Goal: Task Accomplishment & Management: Use online tool/utility

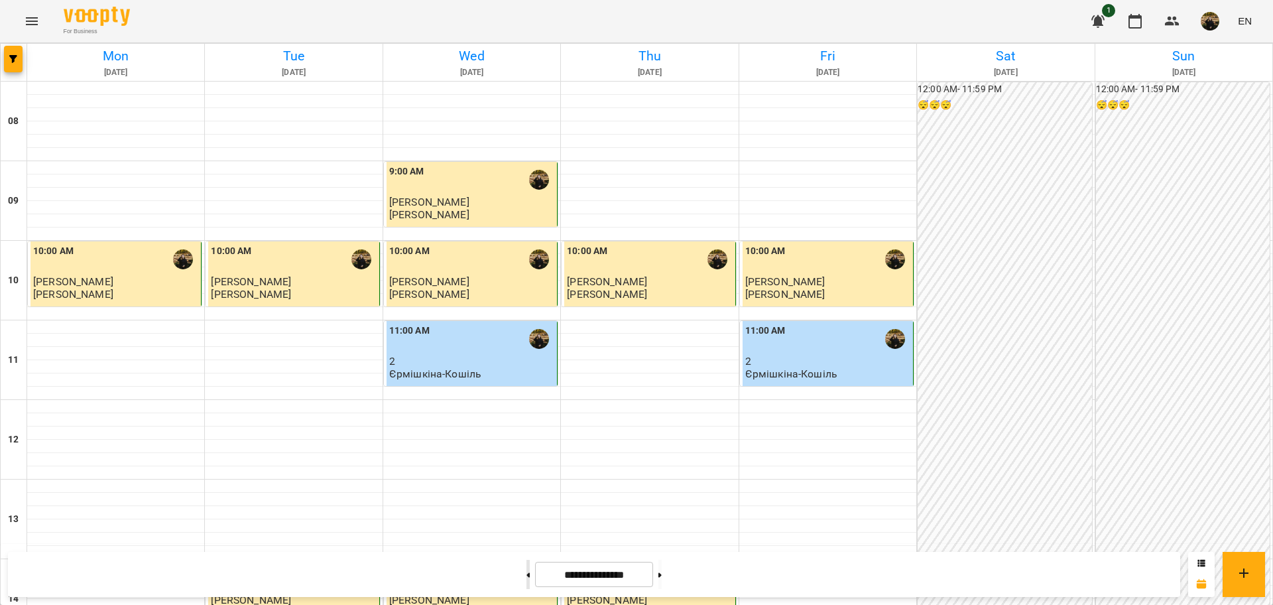
click at [526, 572] on icon at bounding box center [527, 574] width 3 height 5
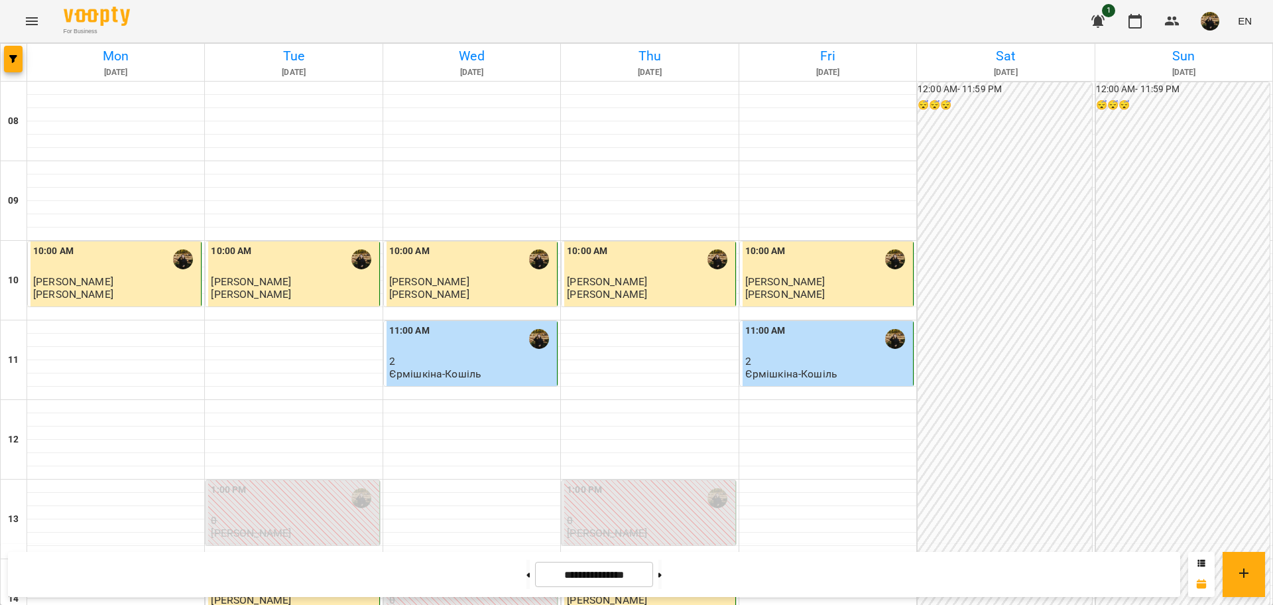
scroll to position [650, 0]
click at [526, 572] on icon at bounding box center [527, 574] width 3 height 5
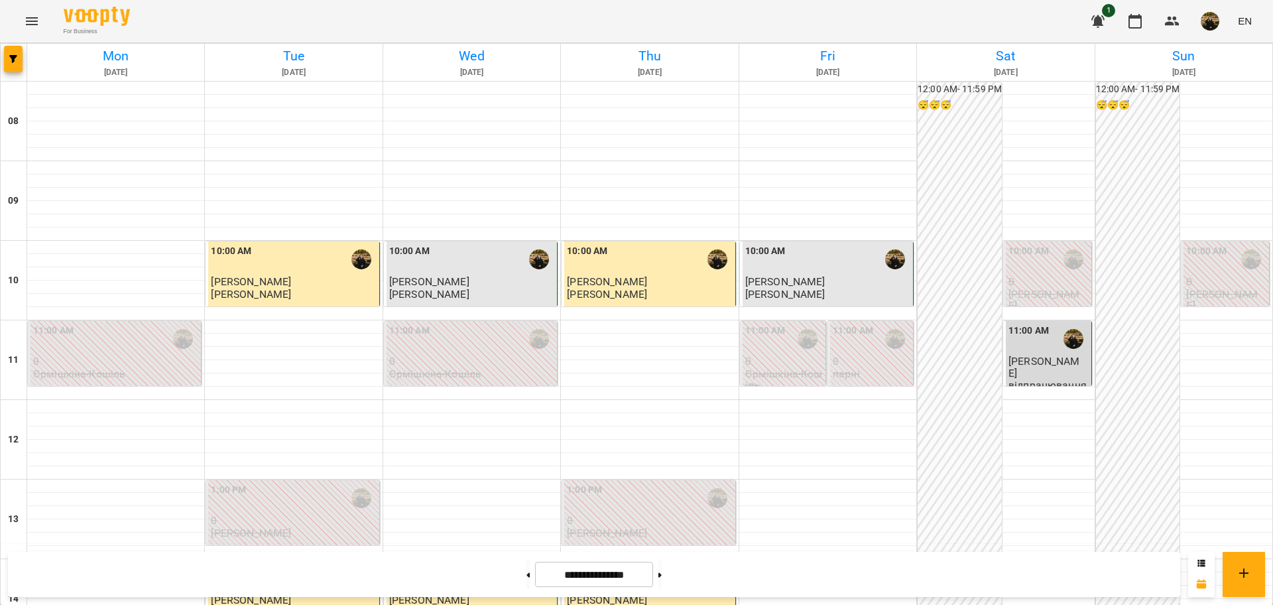
scroll to position [497, 0]
click at [662, 568] on button at bounding box center [659, 573] width 3 height 29
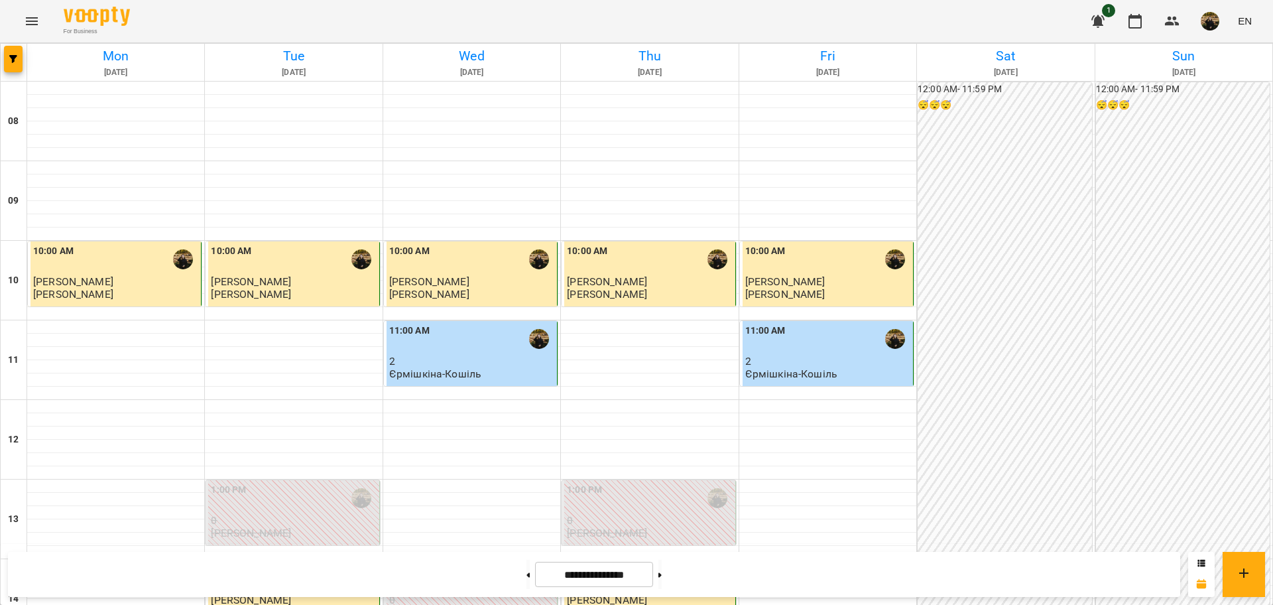
scroll to position [0, 0]
click at [662, 570] on button at bounding box center [659, 573] width 3 height 29
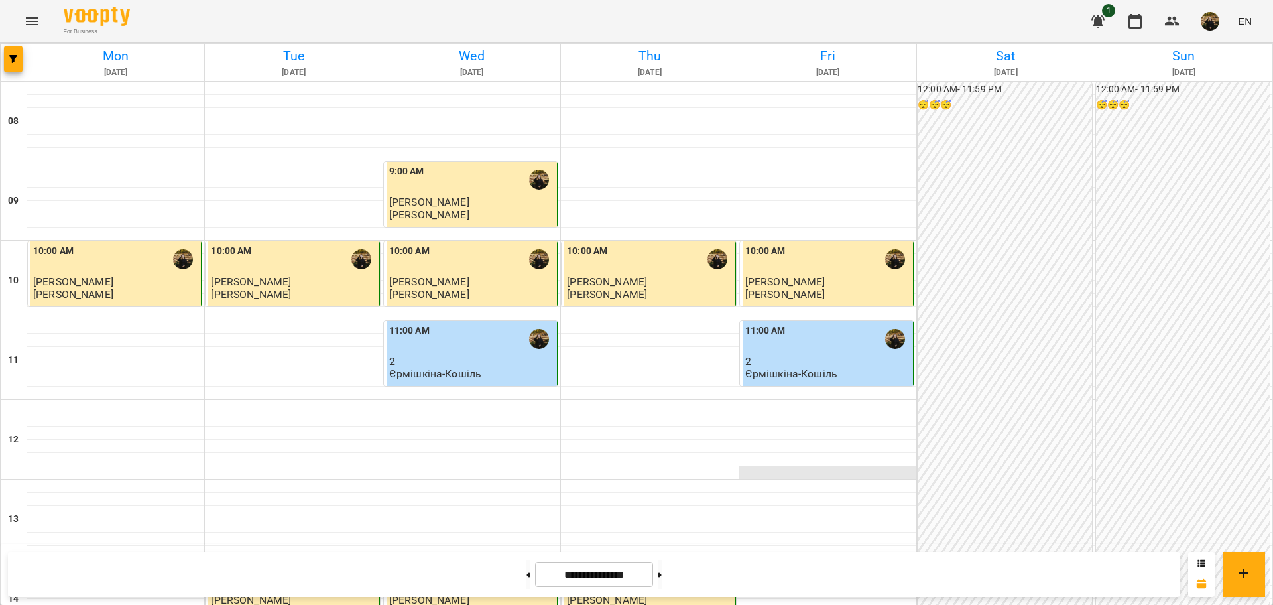
scroll to position [414, 0]
click at [526, 575] on button at bounding box center [527, 573] width 3 height 29
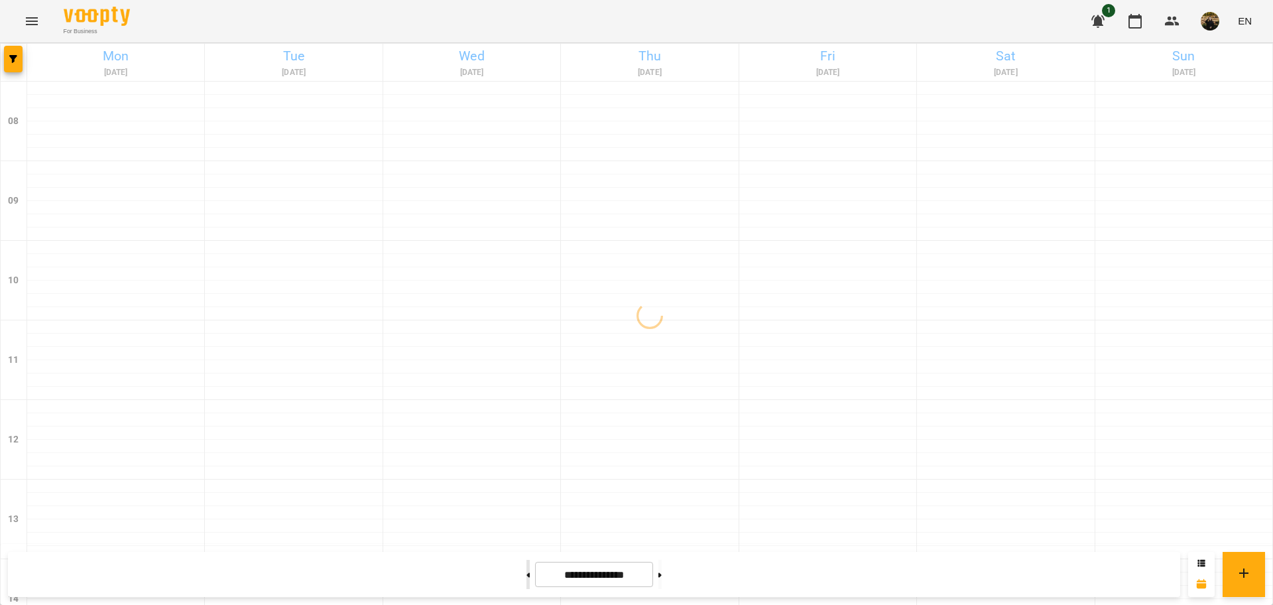
click at [526, 573] on button at bounding box center [527, 573] width 3 height 29
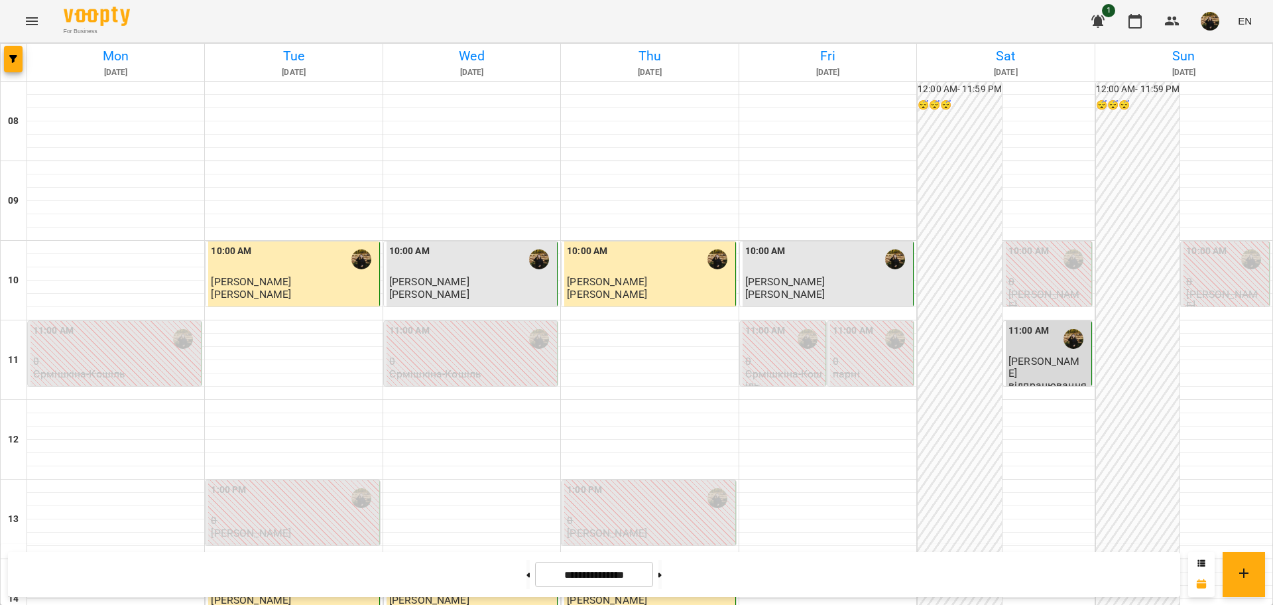
scroll to position [0, 0]
click at [662, 580] on button at bounding box center [659, 573] width 3 height 29
type input "**********"
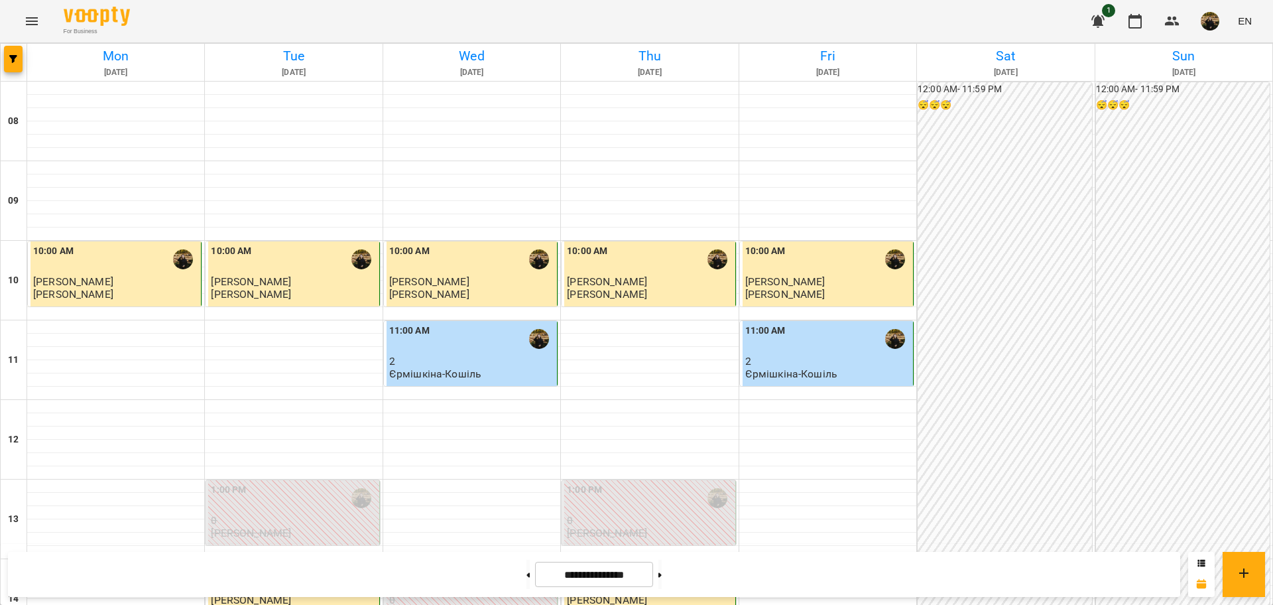
scroll to position [379, 0]
click at [662, 573] on icon at bounding box center [659, 574] width 3 height 5
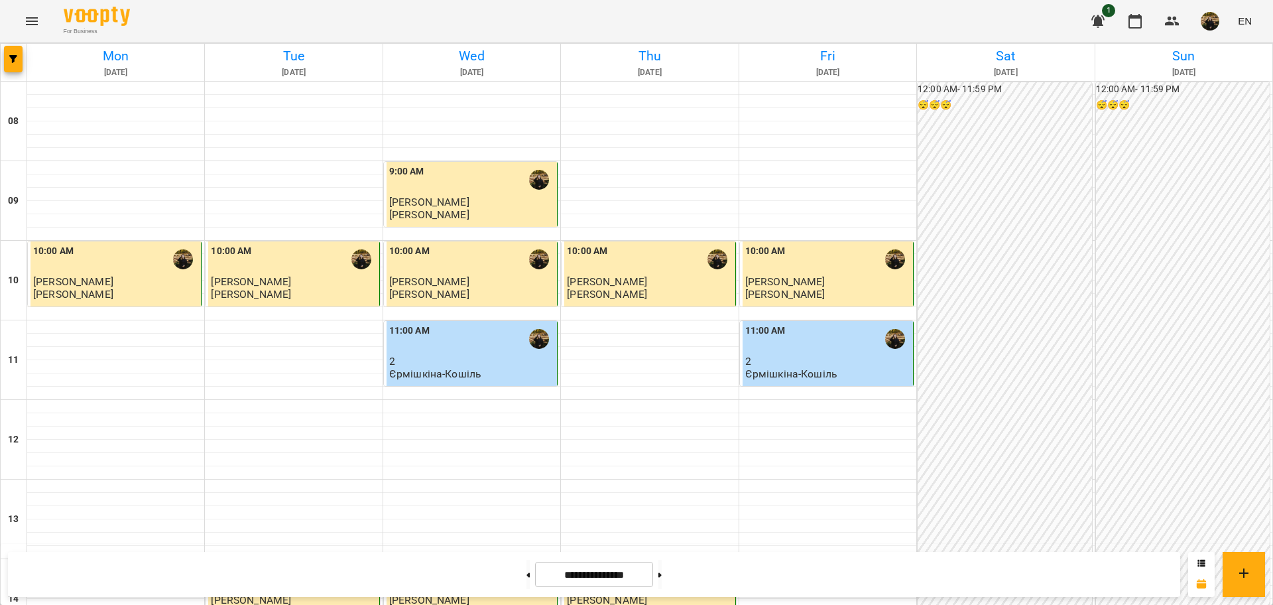
scroll to position [497, 0]
click at [662, 572] on button at bounding box center [659, 573] width 3 height 29
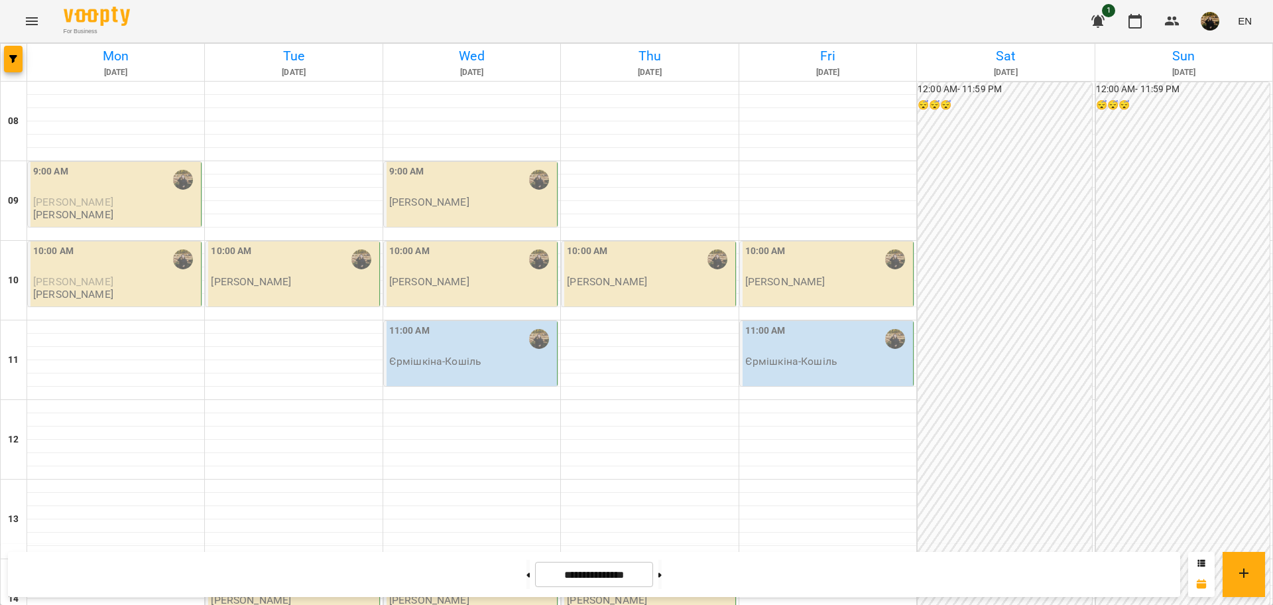
scroll to position [0, 0]
click at [662, 578] on button at bounding box center [659, 573] width 3 height 29
click at [526, 570] on button at bounding box center [527, 573] width 3 height 29
click at [526, 574] on button at bounding box center [527, 573] width 3 height 29
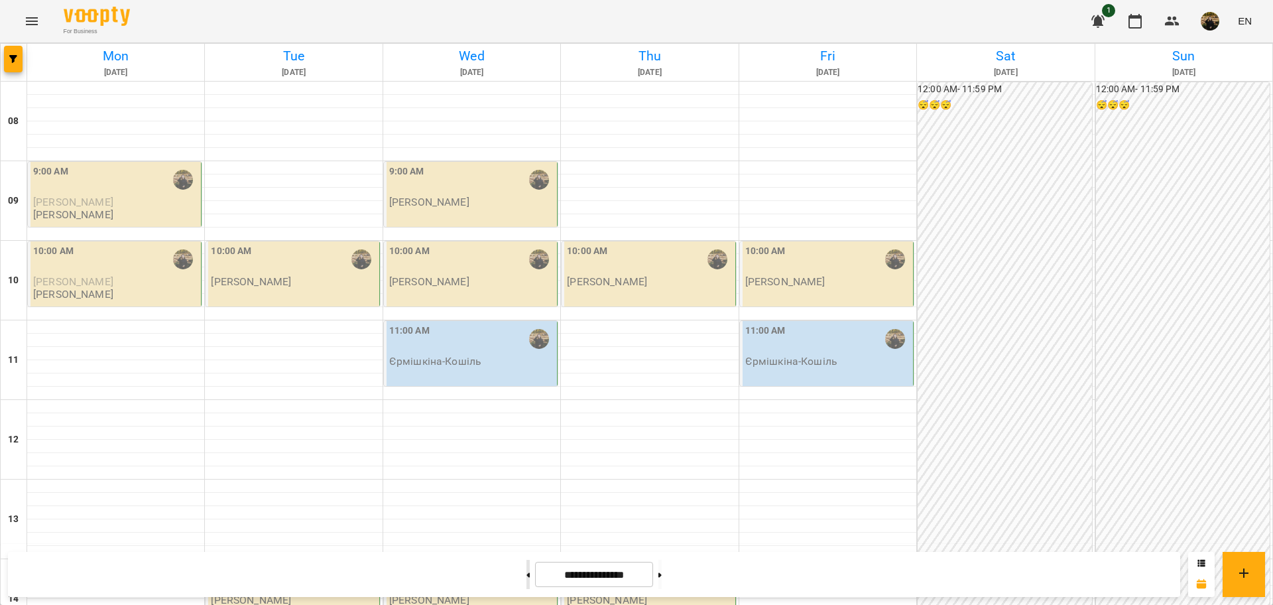
type input "**********"
